Goal: Navigation & Orientation: Find specific page/section

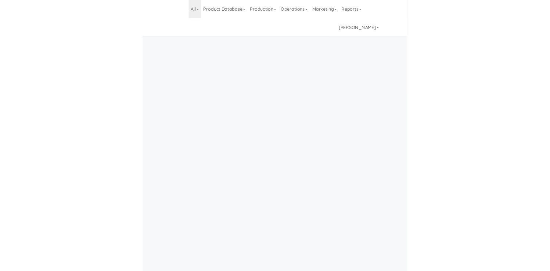
scroll to position [24, 0]
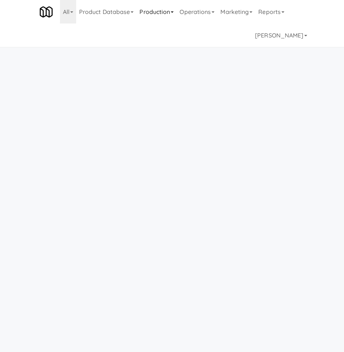
click at [165, 14] on link "Production" at bounding box center [156, 12] width 40 height 24
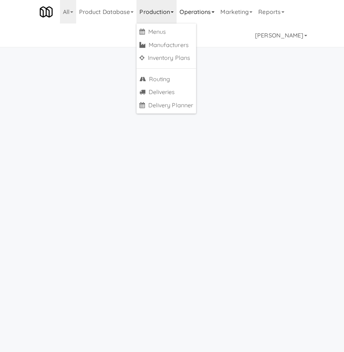
click at [210, 14] on link "Operations" at bounding box center [196, 12] width 41 height 24
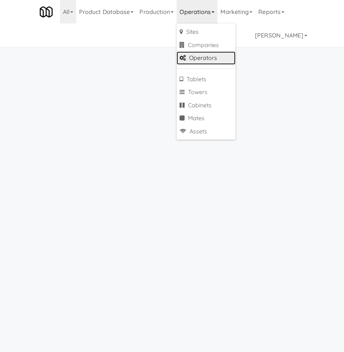
click at [216, 59] on link "Operators" at bounding box center [205, 57] width 59 height 13
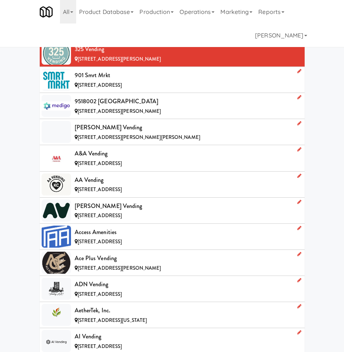
click at [156, 61] on div "[STREET_ADDRESS][PERSON_NAME]" at bounding box center [187, 59] width 224 height 9
click at [102, 15] on link "Product Database" at bounding box center [106, 12] width 61 height 24
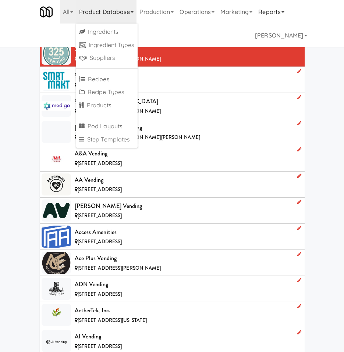
click at [280, 7] on link "Reports" at bounding box center [271, 12] width 32 height 24
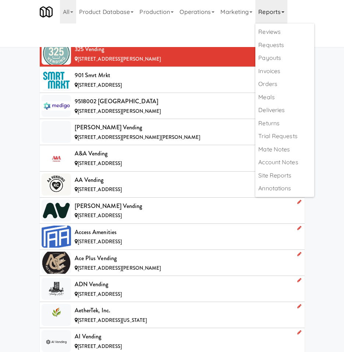
click at [280, 10] on link "Reports" at bounding box center [271, 12] width 32 height 24
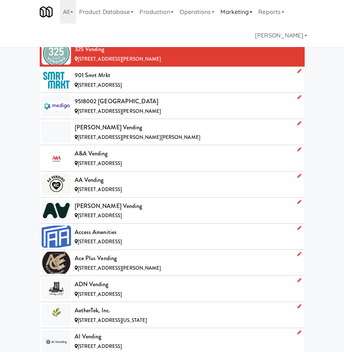
click at [223, 10] on link "Marketing" at bounding box center [236, 12] width 38 height 24
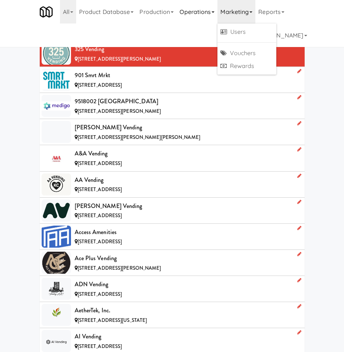
click at [194, 12] on link "Operations" at bounding box center [196, 12] width 41 height 24
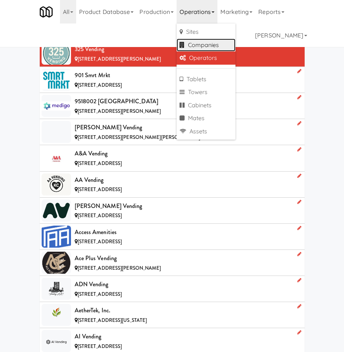
click at [206, 45] on link "Companies" at bounding box center [205, 45] width 59 height 13
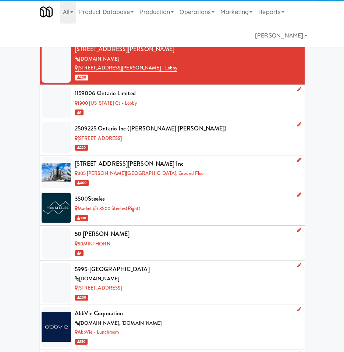
click at [159, 82] on li "100 Sheppard Ave jll.com 100 Sheppard Ave - Lobby 200" at bounding box center [172, 63] width 265 height 44
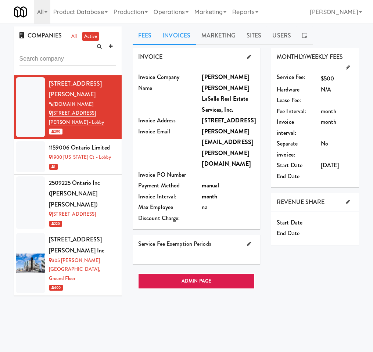
click at [169, 35] on link "Invoices" at bounding box center [176, 35] width 39 height 18
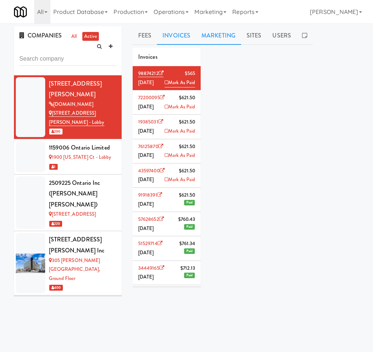
click at [226, 38] on link "Marketing" at bounding box center [218, 35] width 45 height 18
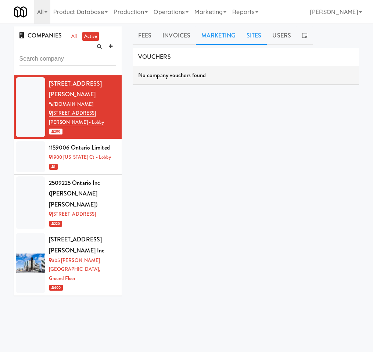
click at [253, 36] on link "Sites" at bounding box center [254, 35] width 26 height 18
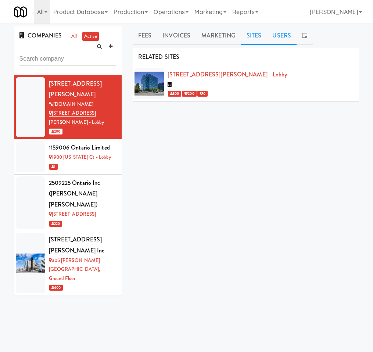
click at [280, 38] on link "Users" at bounding box center [282, 35] width 30 height 18
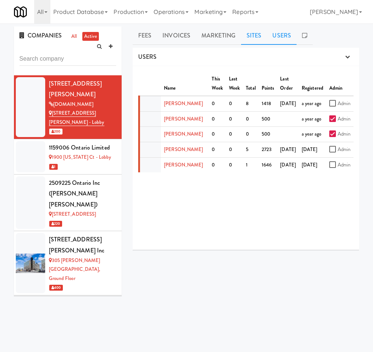
click at [258, 40] on link "Sites" at bounding box center [254, 35] width 26 height 18
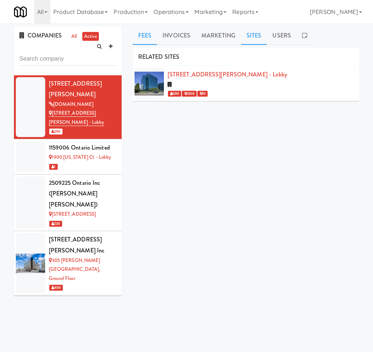
click at [141, 38] on link "Fees" at bounding box center [145, 35] width 24 height 18
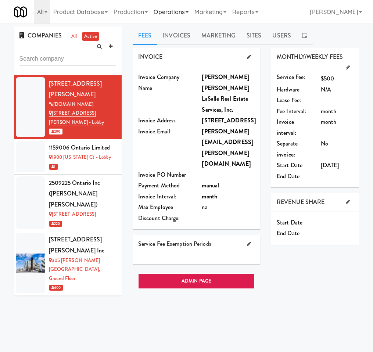
click at [179, 14] on link "Operations" at bounding box center [171, 12] width 41 height 24
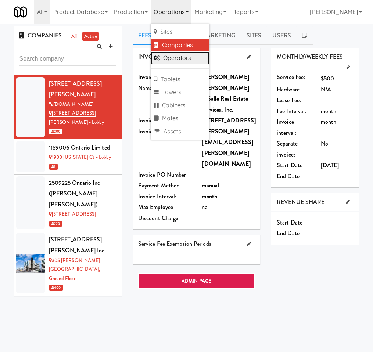
click at [179, 62] on link "Operators" at bounding box center [180, 57] width 59 height 13
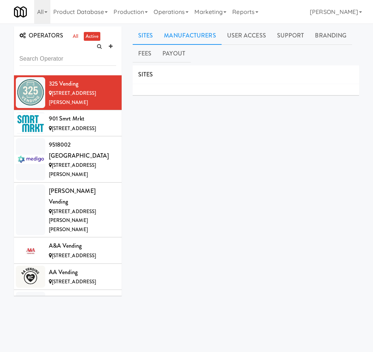
click at [178, 35] on link "Manufacturers" at bounding box center [189, 35] width 63 height 18
click at [242, 36] on link "User Access" at bounding box center [247, 35] width 50 height 18
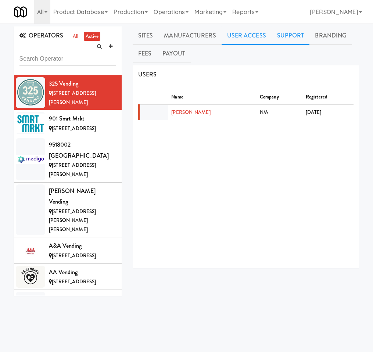
click at [289, 35] on link "Support" at bounding box center [291, 35] width 38 height 18
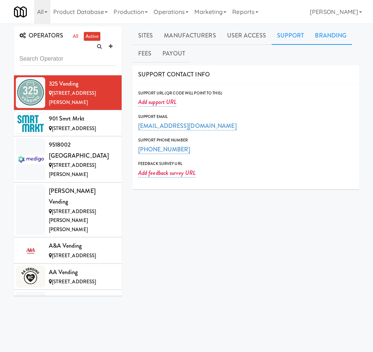
drag, startPoint x: 327, startPoint y: 37, endPoint x: 292, endPoint y: 36, distance: 34.6
click at [326, 37] on link "Branding" at bounding box center [330, 35] width 43 height 18
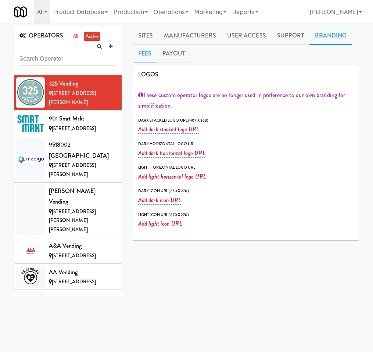
click at [146, 50] on link "Fees" at bounding box center [145, 53] width 24 height 18
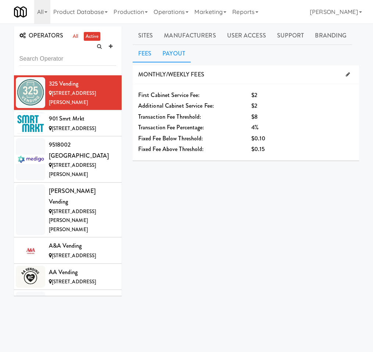
click at [173, 55] on link "Payout" at bounding box center [174, 53] width 34 height 18
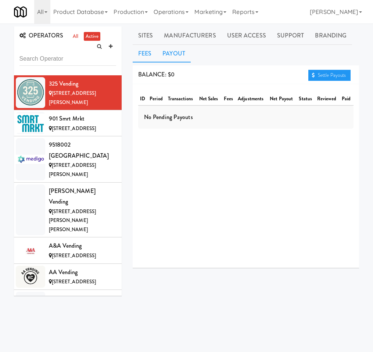
click at [144, 51] on link "Fees" at bounding box center [145, 53] width 24 height 18
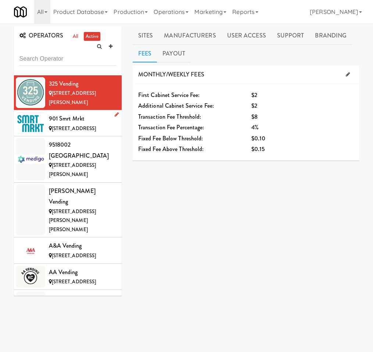
click at [67, 125] on span "[STREET_ADDRESS]" at bounding box center [74, 128] width 44 height 7
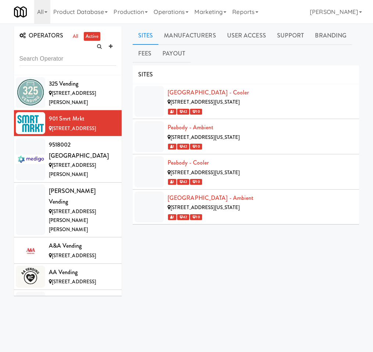
click at [81, 74] on div "OPERATORS all active" at bounding box center [68, 50] width 108 height 49
click at [73, 90] on span "[STREET_ADDRESS][PERSON_NAME]" at bounding box center [72, 98] width 47 height 16
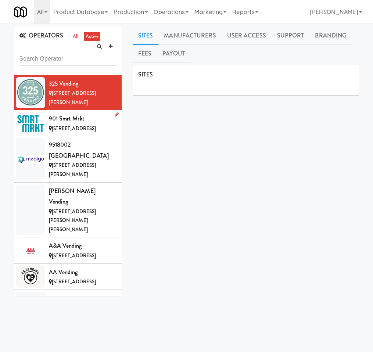
click at [66, 125] on span "[STREET_ADDRESS]" at bounding box center [74, 128] width 44 height 7
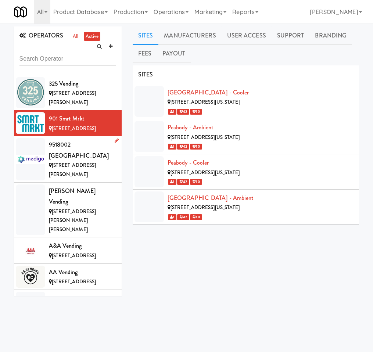
click at [73, 148] on div "9518002 [GEOGRAPHIC_DATA]" at bounding box center [82, 150] width 67 height 22
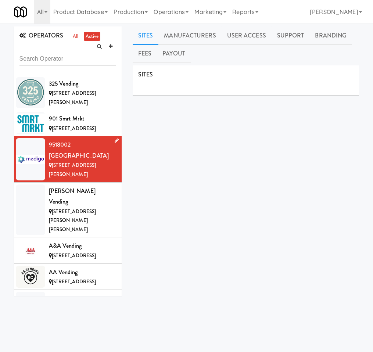
click at [90, 145] on div "9518002 [GEOGRAPHIC_DATA]" at bounding box center [82, 150] width 67 height 22
click at [90, 146] on div "9518002 [GEOGRAPHIC_DATA]" at bounding box center [82, 150] width 67 height 22
click at [115, 141] on icon at bounding box center [117, 140] width 4 height 5
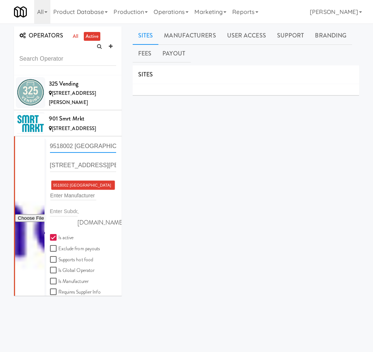
drag, startPoint x: 97, startPoint y: 144, endPoint x: 24, endPoint y: 142, distance: 73.5
click at [50, 143] on form "9518002 Canada 165 Bd Saint-Raymond, Gatineau QC 9518002 Canada × Enter Manufac…" at bounding box center [83, 226] width 66 height 174
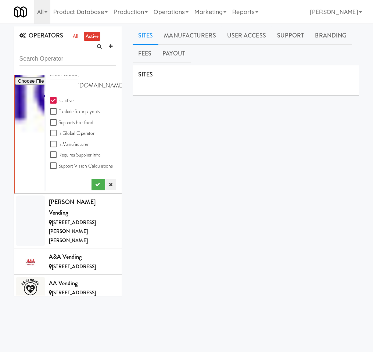
click at [106, 186] on link at bounding box center [110, 184] width 11 height 11
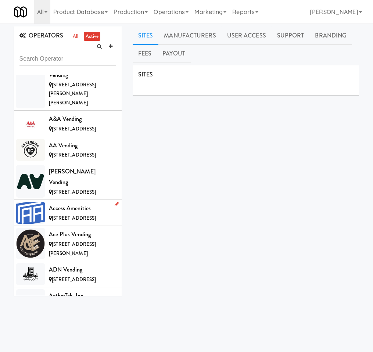
scroll to position [0, 0]
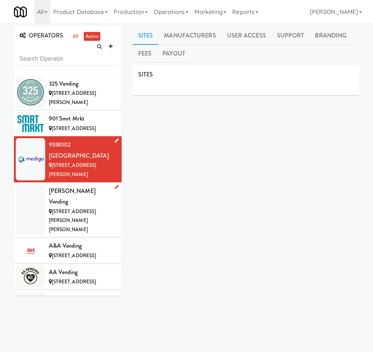
click at [72, 208] on span "[STREET_ADDRESS][PERSON_NAME][PERSON_NAME]" at bounding box center [72, 220] width 47 height 25
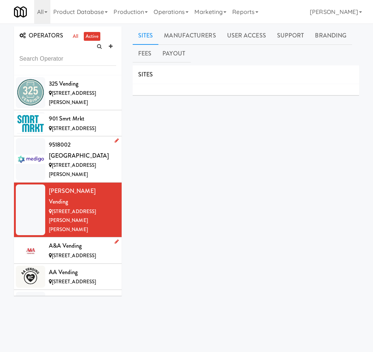
click at [64, 252] on span "[STREET_ADDRESS]" at bounding box center [74, 255] width 44 height 7
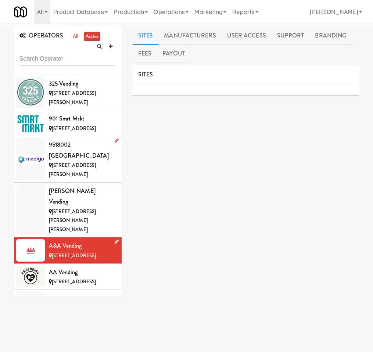
click at [115, 239] on icon at bounding box center [117, 241] width 4 height 5
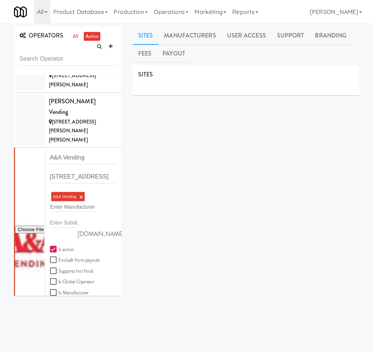
scroll to position [159, 0]
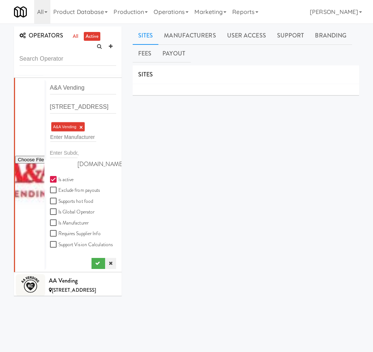
click at [109, 261] on icon at bounding box center [111, 263] width 4 height 5
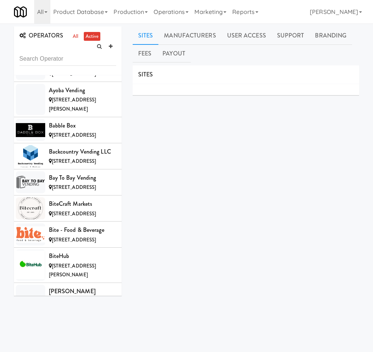
scroll to position [713, 0]
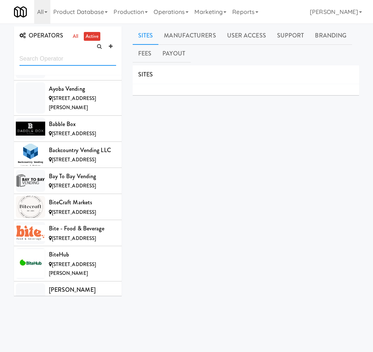
click at [50, 60] on input "text" at bounding box center [67, 59] width 97 height 14
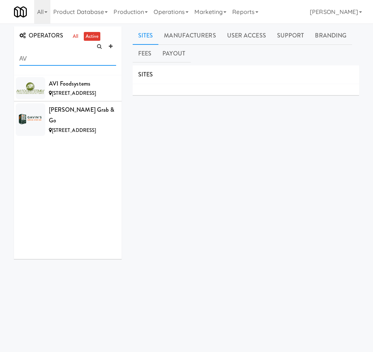
type input "A"
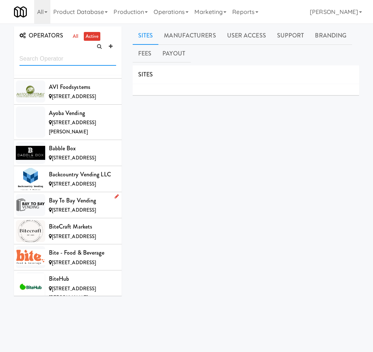
scroll to position [687, 0]
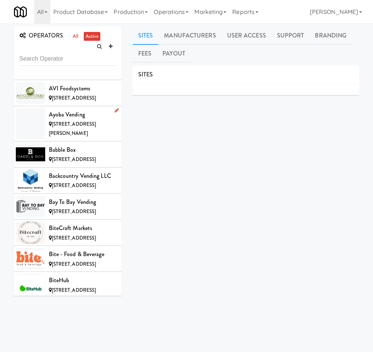
click at [73, 137] on span "[STREET_ADDRESS][PERSON_NAME]" at bounding box center [72, 129] width 47 height 16
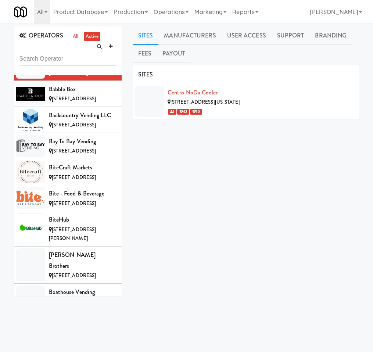
scroll to position [881, 0]
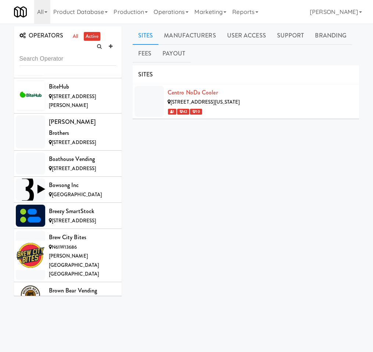
click at [64, 74] on span "[STREET_ADDRESS]" at bounding box center [74, 70] width 44 height 7
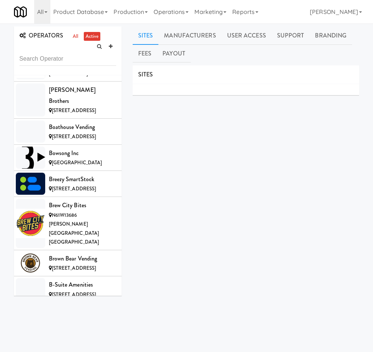
scroll to position [920, 0]
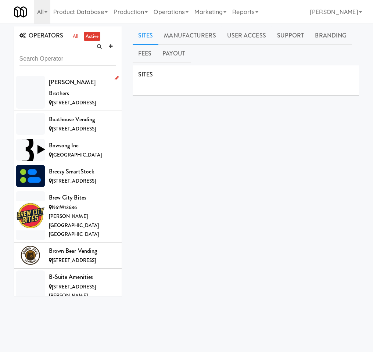
click at [71, 106] on span "[STREET_ADDRESS]" at bounding box center [74, 102] width 44 height 7
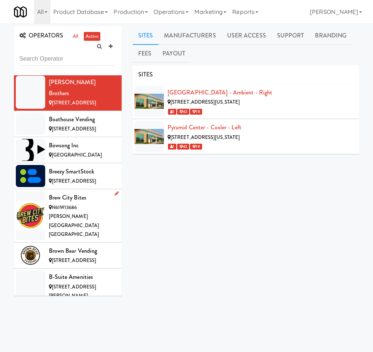
click at [62, 239] on div "N61W13686 [PERSON_NAME][GEOGRAPHIC_DATA] [GEOGRAPHIC_DATA]" at bounding box center [82, 221] width 67 height 36
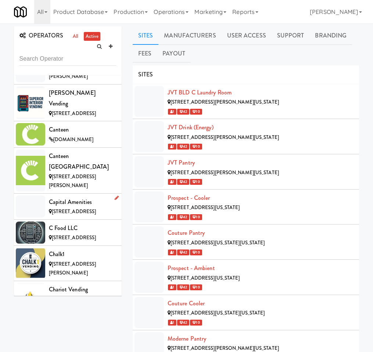
scroll to position [1130, 0]
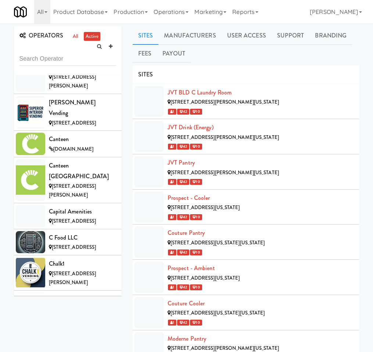
click at [71, 73] on div "B-Suite Amenities" at bounding box center [82, 67] width 67 height 11
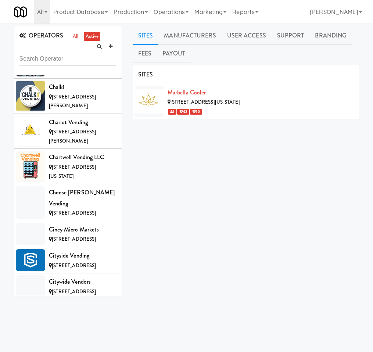
scroll to position [1315, 0]
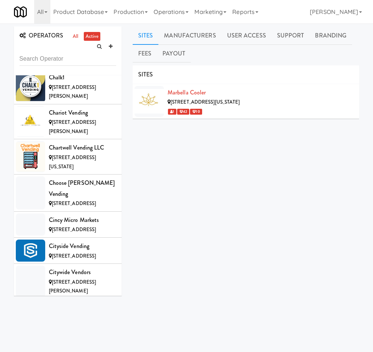
click at [68, 57] on div "C Food LLC" at bounding box center [82, 51] width 67 height 11
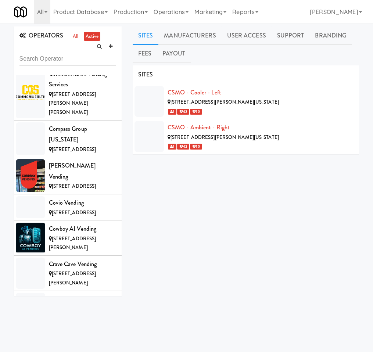
scroll to position [1552, 0]
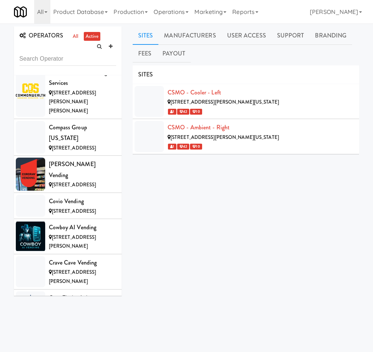
click at [76, 24] on span "[STREET_ADDRESS]" at bounding box center [74, 20] width 44 height 7
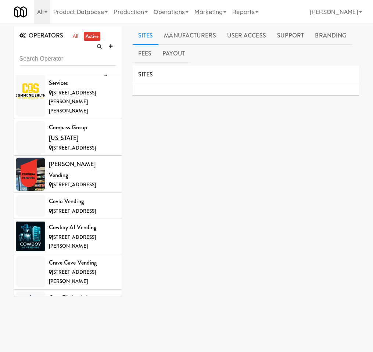
click at [113, 29] on li "Cityside Vending 3150 Paradise Rd, Las Vegas NV" at bounding box center [68, 16] width 108 height 26
click at [173, 47] on link "Payout" at bounding box center [174, 53] width 34 height 18
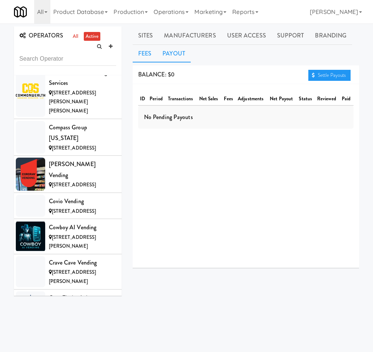
click at [145, 55] on link "Fees" at bounding box center [145, 53] width 24 height 18
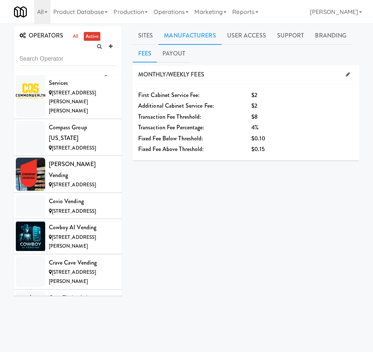
click at [166, 37] on link "Manufacturers" at bounding box center [189, 35] width 63 height 18
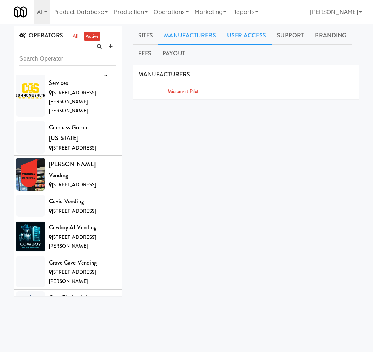
click at [250, 42] on link "User Access" at bounding box center [247, 35] width 50 height 18
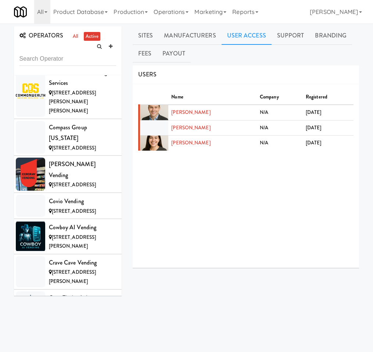
click at [81, 43] on div "Citywide Vendors" at bounding box center [82, 37] width 67 height 11
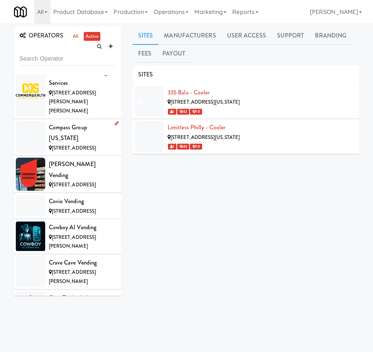
click at [49, 144] on div "Compass Group [US_STATE]" at bounding box center [82, 133] width 67 height 22
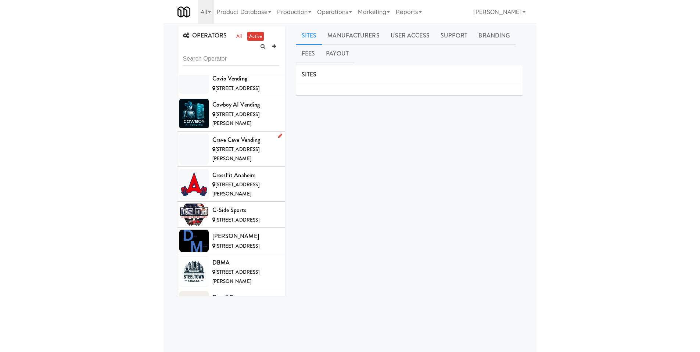
scroll to position [1675, 0]
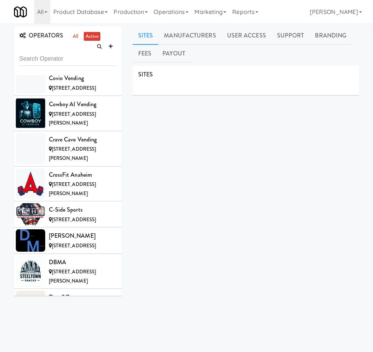
click at [73, 65] on span "[STREET_ADDRESS]" at bounding box center [74, 61] width 44 height 7
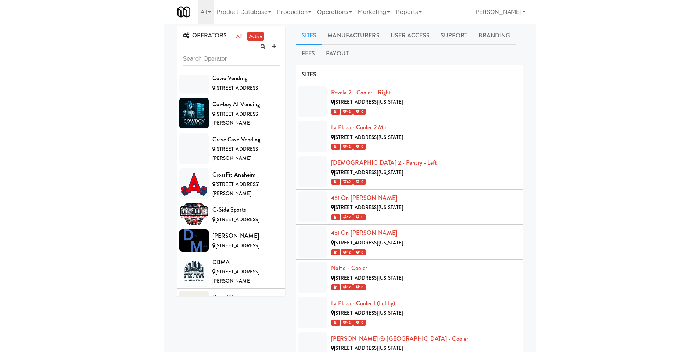
scroll to position [1284, 0]
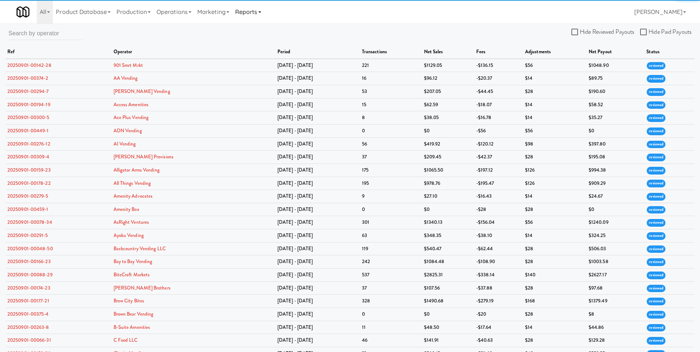
click at [251, 13] on link "Reports" at bounding box center [248, 12] width 32 height 24
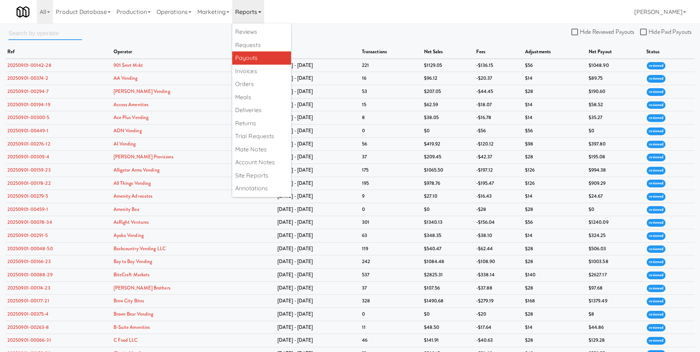
click at [49, 35] on input "text" at bounding box center [44, 33] width 73 height 14
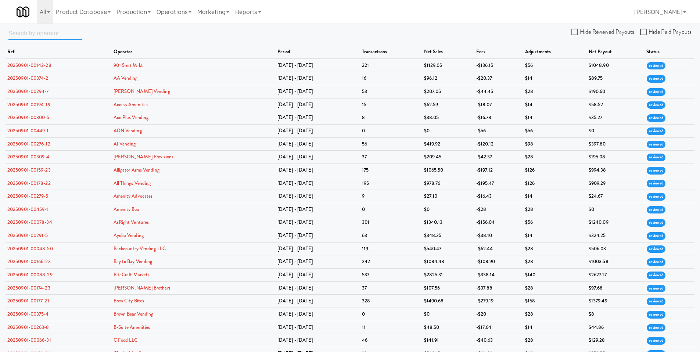
click at [47, 37] on input "text" at bounding box center [44, 33] width 73 height 14
type input "REFUEL"
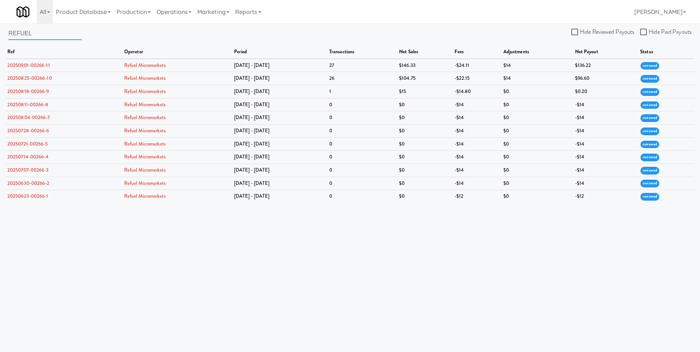
click at [35, 30] on input "REFUEL" at bounding box center [44, 33] width 73 height 14
drag, startPoint x: 34, startPoint y: 34, endPoint x: 10, endPoint y: 36, distance: 24.3
click at [9, 36] on input "REFUEL" at bounding box center [44, 33] width 73 height 14
click at [184, 13] on link "Operations" at bounding box center [174, 12] width 41 height 24
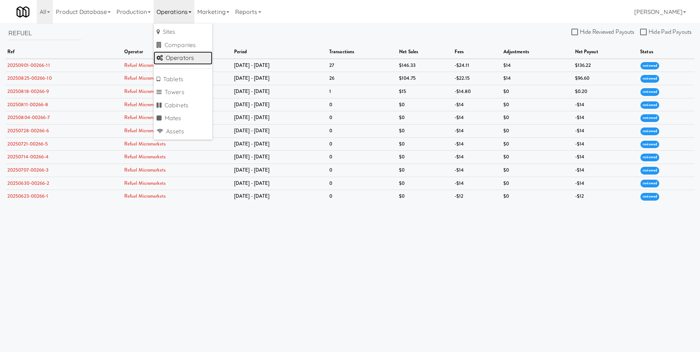
click at [190, 54] on link "Operators" at bounding box center [183, 57] width 59 height 13
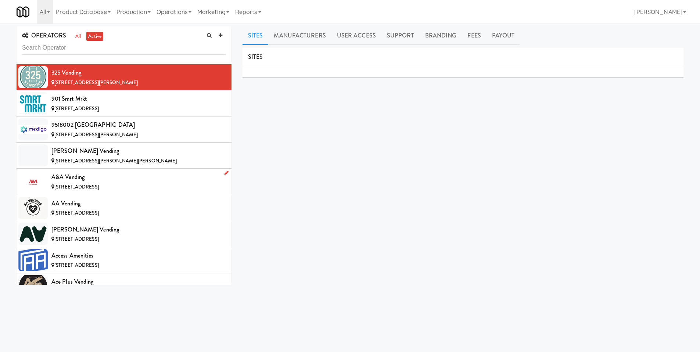
click at [110, 182] on div "A&A Vending" at bounding box center [138, 177] width 175 height 11
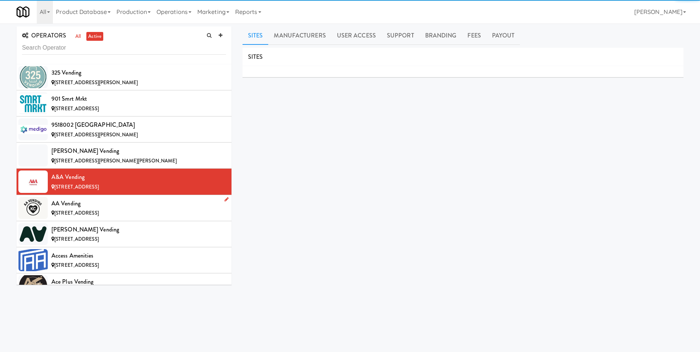
click at [86, 209] on div "[STREET_ADDRESS]" at bounding box center [138, 213] width 175 height 9
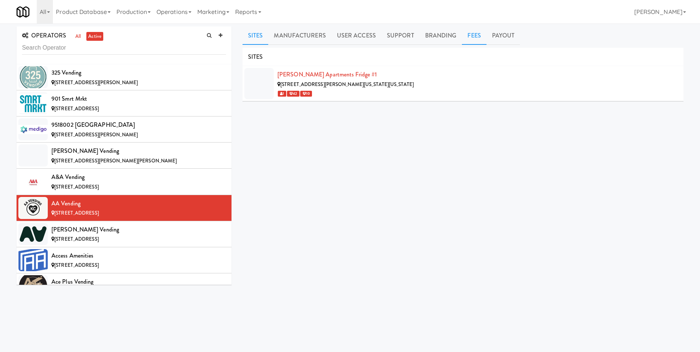
click at [466, 35] on link "Fees" at bounding box center [474, 35] width 24 height 18
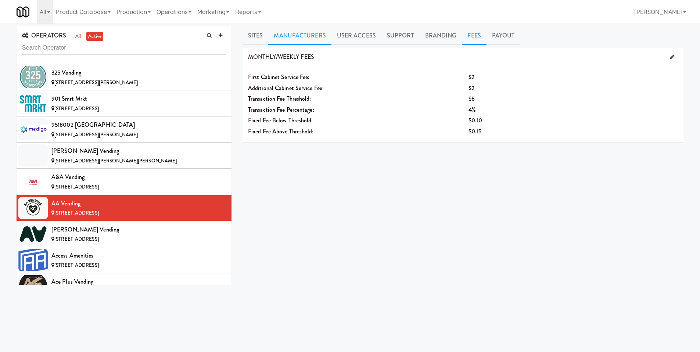
click at [279, 29] on link "Manufacturers" at bounding box center [299, 35] width 63 height 18
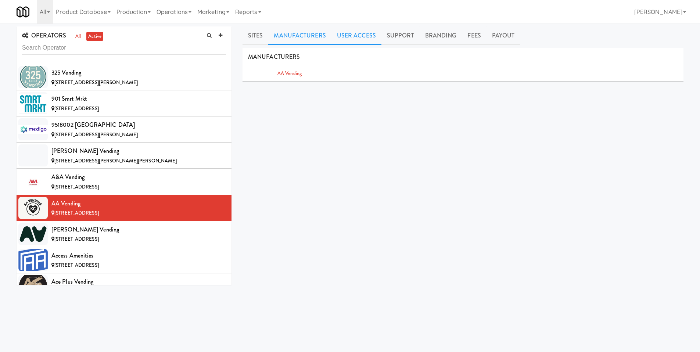
click at [345, 35] on link "User Access" at bounding box center [356, 35] width 50 height 18
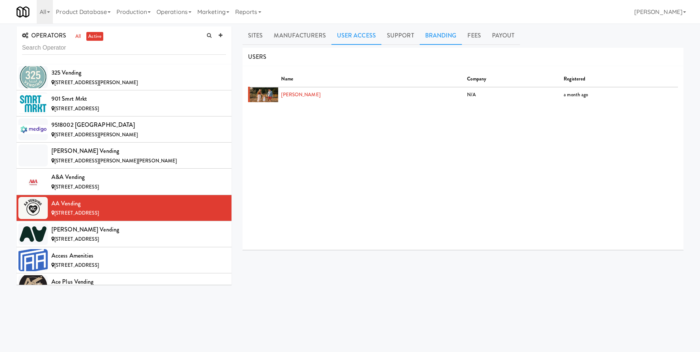
click at [424, 39] on link "Branding" at bounding box center [441, 35] width 43 height 18
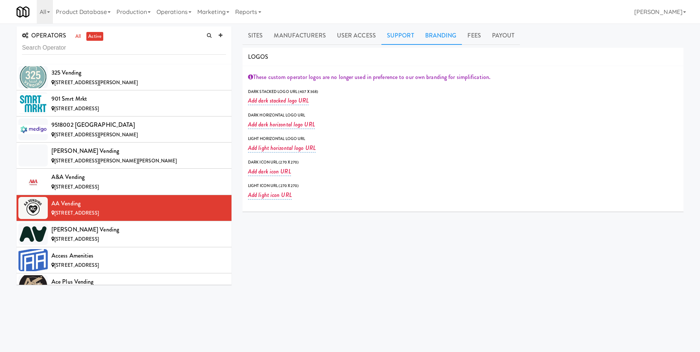
click at [402, 37] on link "Support" at bounding box center [400, 35] width 38 height 18
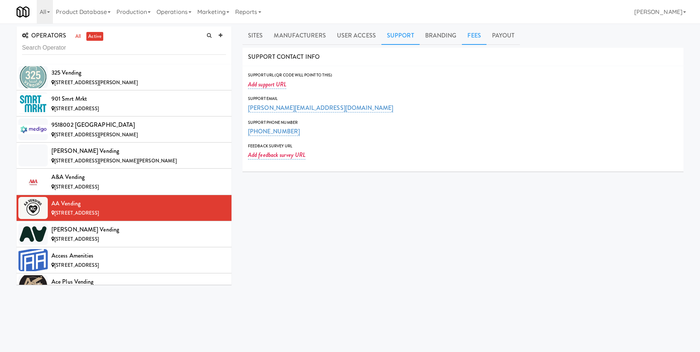
click at [482, 39] on link "Fees" at bounding box center [474, 35] width 24 height 18
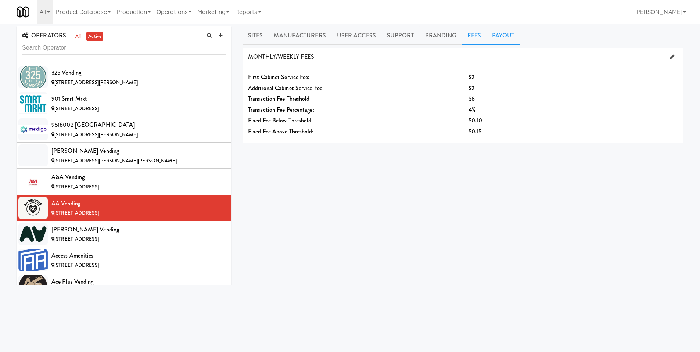
click at [501, 39] on link "Payout" at bounding box center [504, 35] width 34 height 18
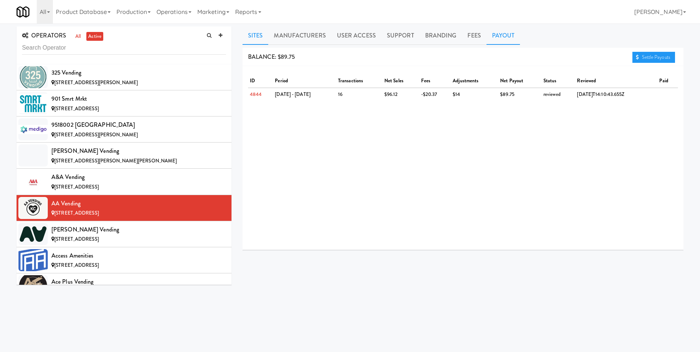
click at [251, 42] on link "Sites" at bounding box center [256, 35] width 26 height 18
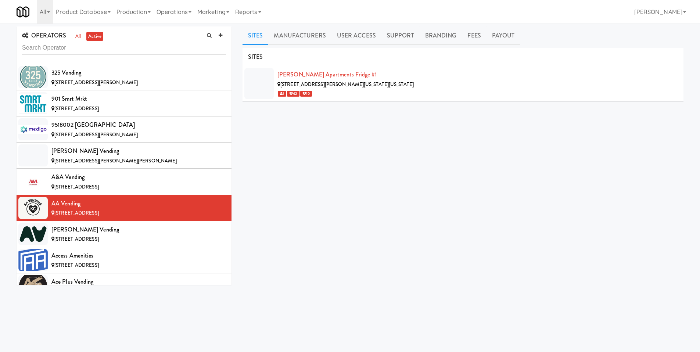
click at [242, 88] on div "Sites Manufacturers User Access Support Branding Fees Payout SITES [PERSON_NAME…" at bounding box center [463, 174] width 452 height 297
click at [251, 87] on div at bounding box center [258, 83] width 29 height 31
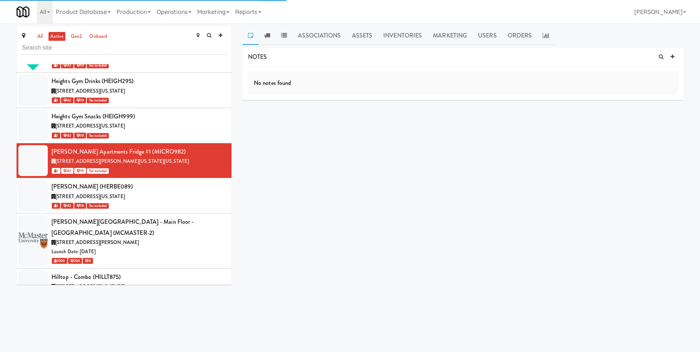
scroll to position [14564, 0]
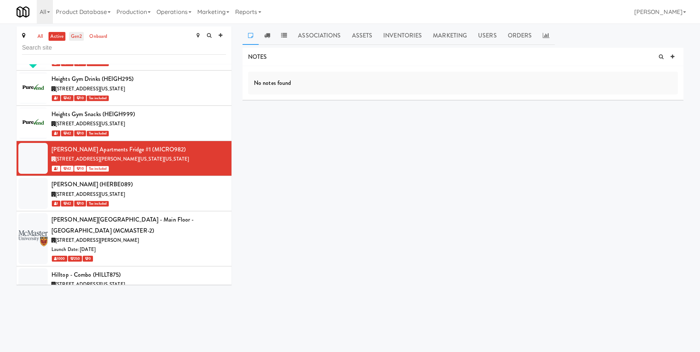
click at [78, 39] on link "gen2" at bounding box center [76, 36] width 15 height 9
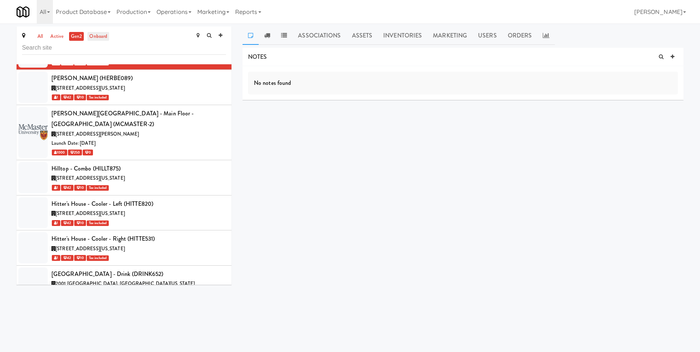
scroll to position [14302, 0]
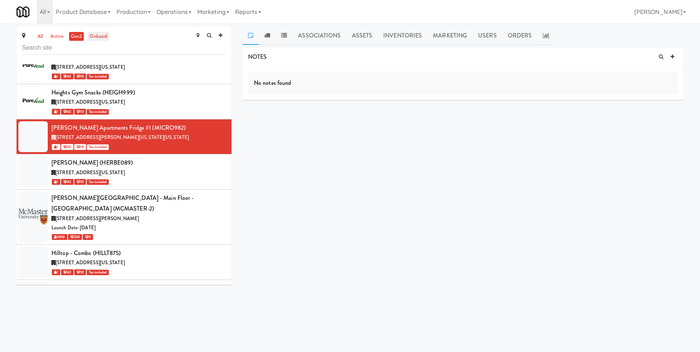
click at [104, 36] on link "onboard" at bounding box center [98, 36] width 22 height 9
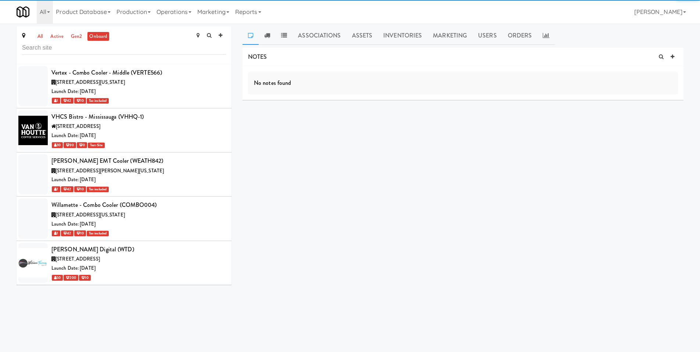
scroll to position [8493, 0]
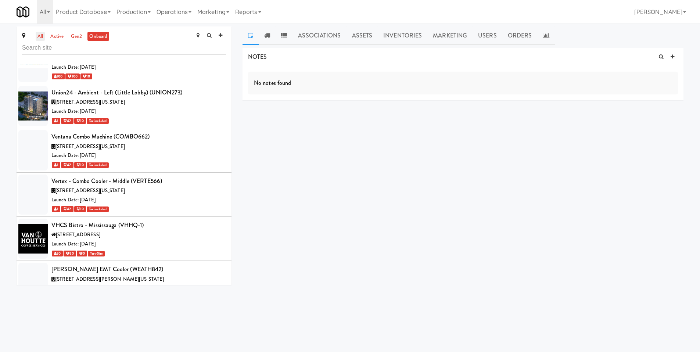
click at [37, 37] on link "all" at bounding box center [40, 36] width 9 height 9
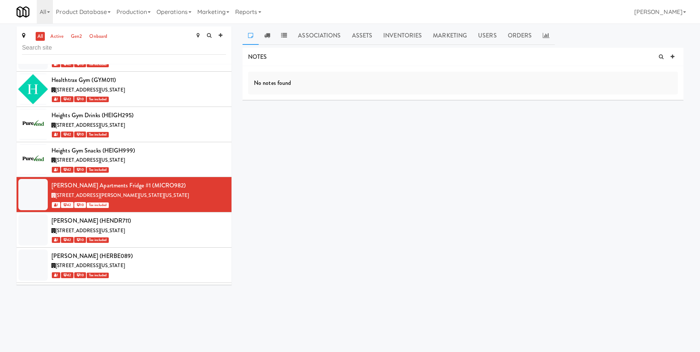
scroll to position [24120, 0]
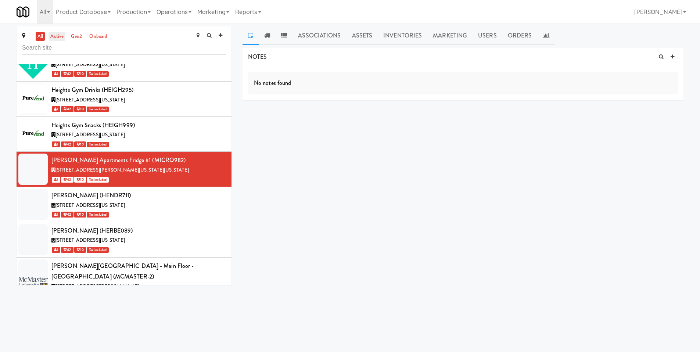
click at [55, 38] on link "active" at bounding box center [57, 36] width 17 height 9
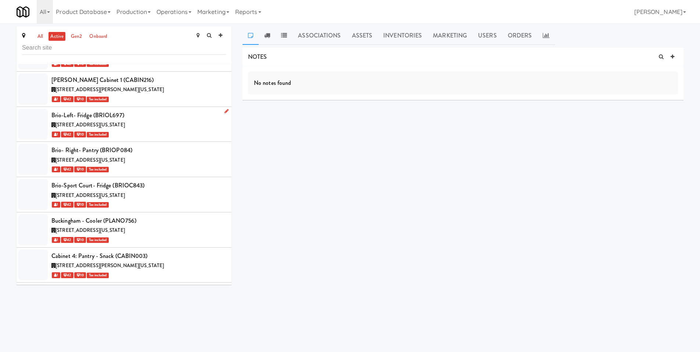
scroll to position [7746, 0]
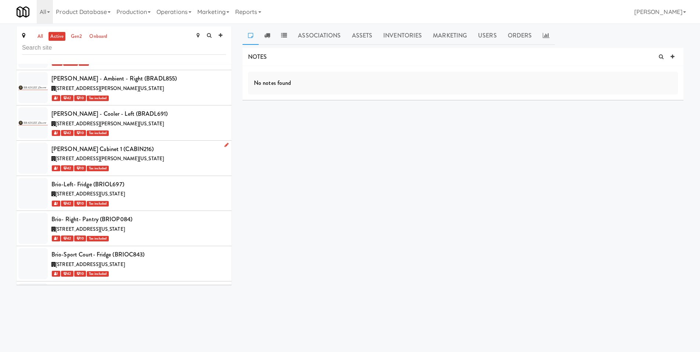
click at [131, 141] on li "[PERSON_NAME] Mill Cabinet 1 (CABIN216) [STREET_ADDRESS][PERSON_NAME][US_STATE]…" at bounding box center [124, 158] width 215 height 35
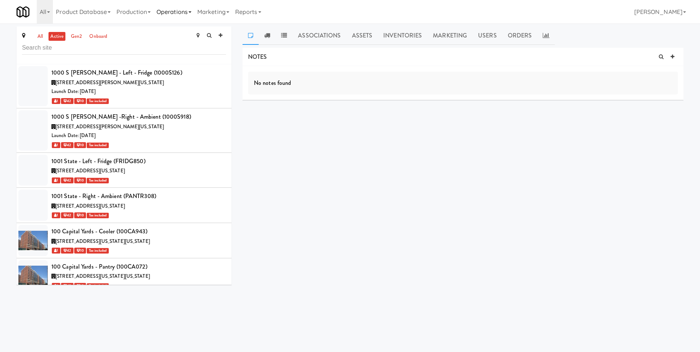
click at [177, 13] on link "Operations" at bounding box center [174, 12] width 41 height 24
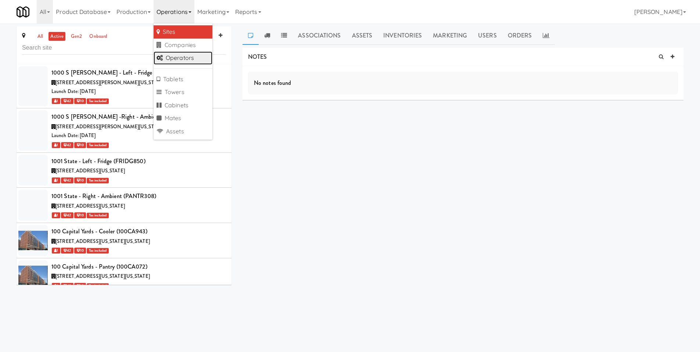
click at [193, 63] on link "Operators" at bounding box center [183, 57] width 59 height 13
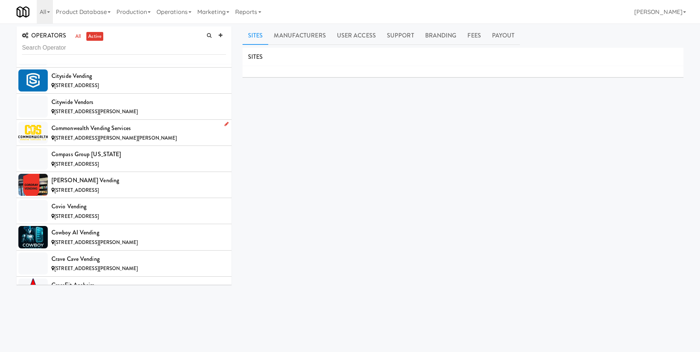
scroll to position [1213, 0]
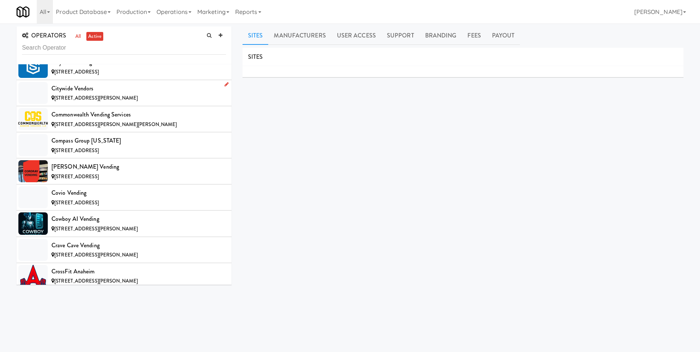
click at [119, 94] on span "[STREET_ADDRESS][PERSON_NAME]" at bounding box center [95, 97] width 83 height 7
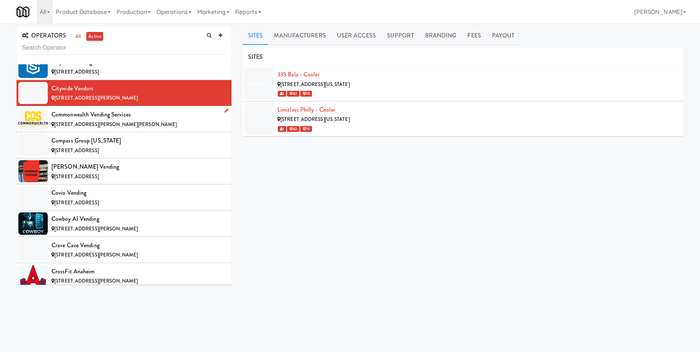
click at [157, 128] on div "[STREET_ADDRESS][PERSON_NAME][PERSON_NAME]" at bounding box center [138, 124] width 175 height 9
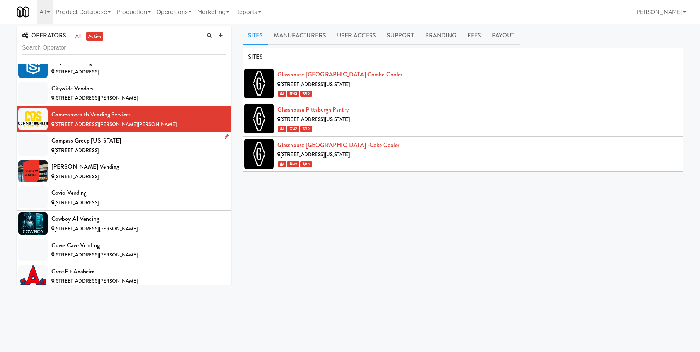
click at [151, 142] on div "Compass Group [US_STATE]" at bounding box center [138, 140] width 175 height 11
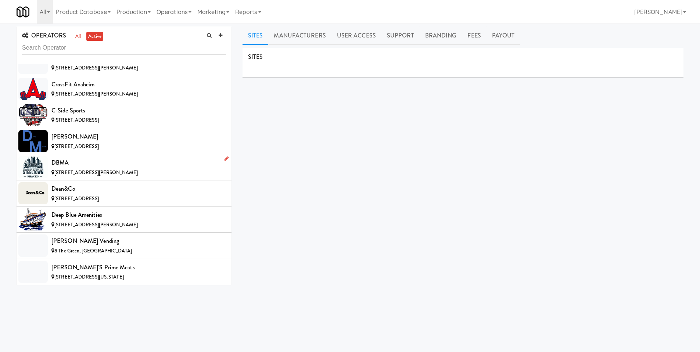
scroll to position [1400, 0]
click at [136, 118] on div "[STREET_ADDRESS]" at bounding box center [138, 119] width 175 height 9
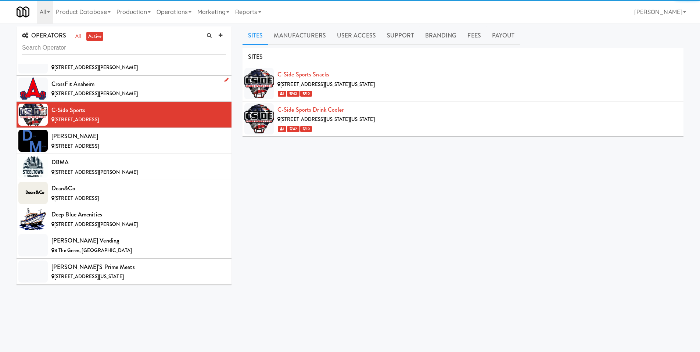
click at [140, 94] on div "[STREET_ADDRESS][PERSON_NAME]" at bounding box center [138, 93] width 175 height 9
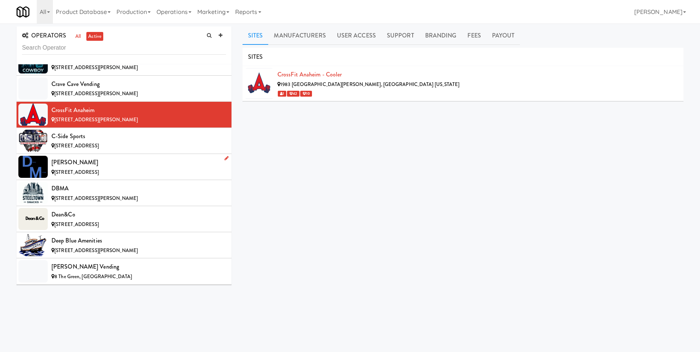
scroll to position [1264, 0]
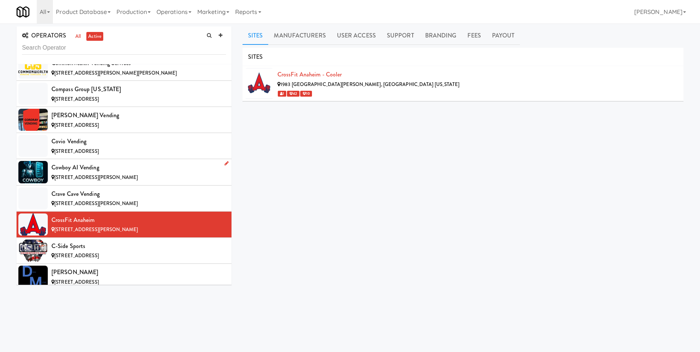
drag, startPoint x: 149, startPoint y: 165, endPoint x: 143, endPoint y: 163, distance: 5.9
click at [149, 165] on div "Cowboy AI Vending" at bounding box center [138, 167] width 175 height 11
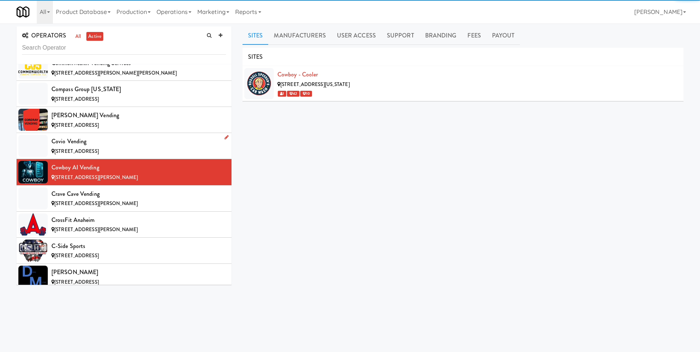
click at [150, 143] on div "Covio Vending" at bounding box center [138, 141] width 175 height 11
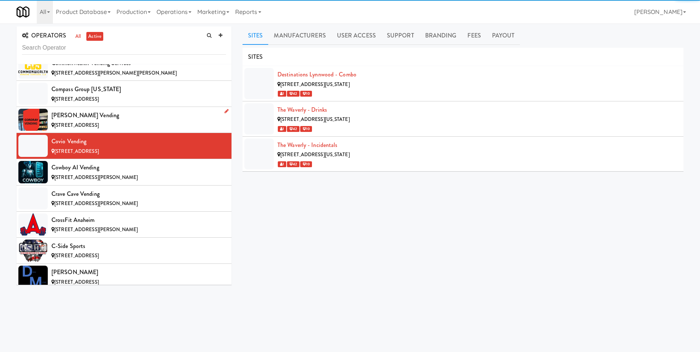
click at [152, 124] on div "[STREET_ADDRESS]" at bounding box center [138, 125] width 175 height 9
